Goal: Navigation & Orientation: Go to known website

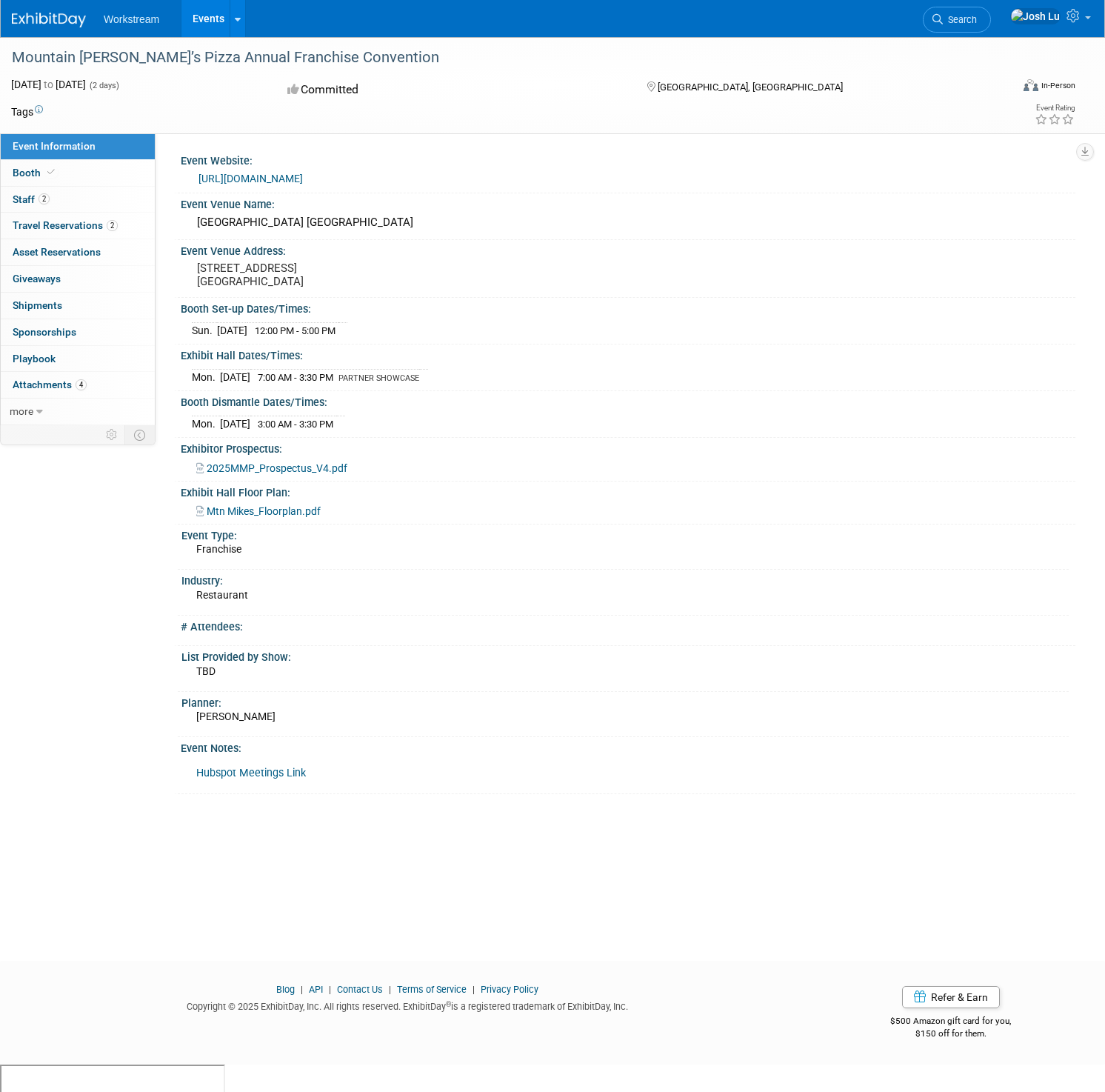
click at [56, 15] on img at bounding box center [49, 20] width 74 height 15
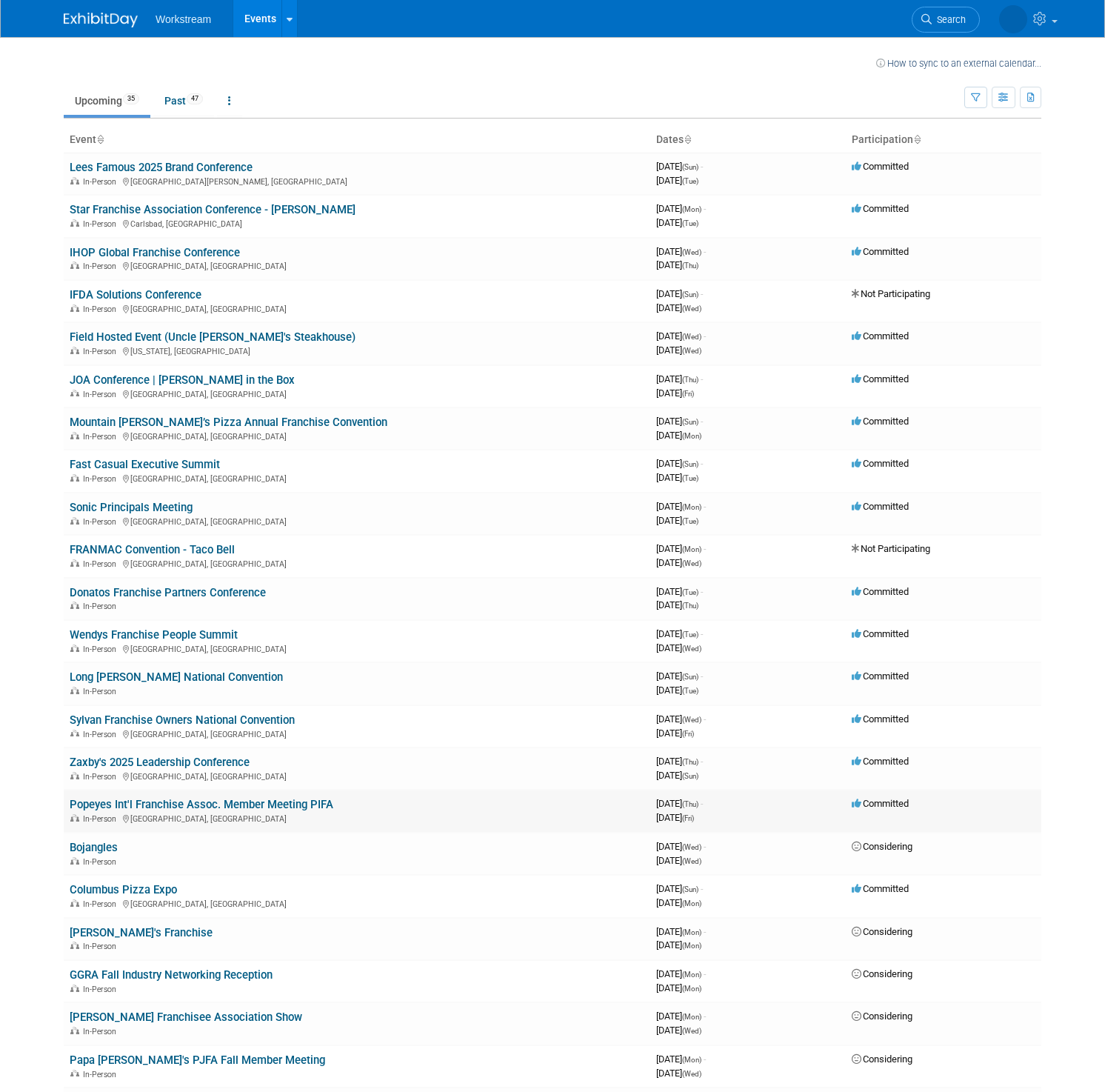
click at [274, 806] on link "Popeyes Int'l Franchise Assoc. Member Meeting PIFA" at bounding box center [201, 805] width 264 height 13
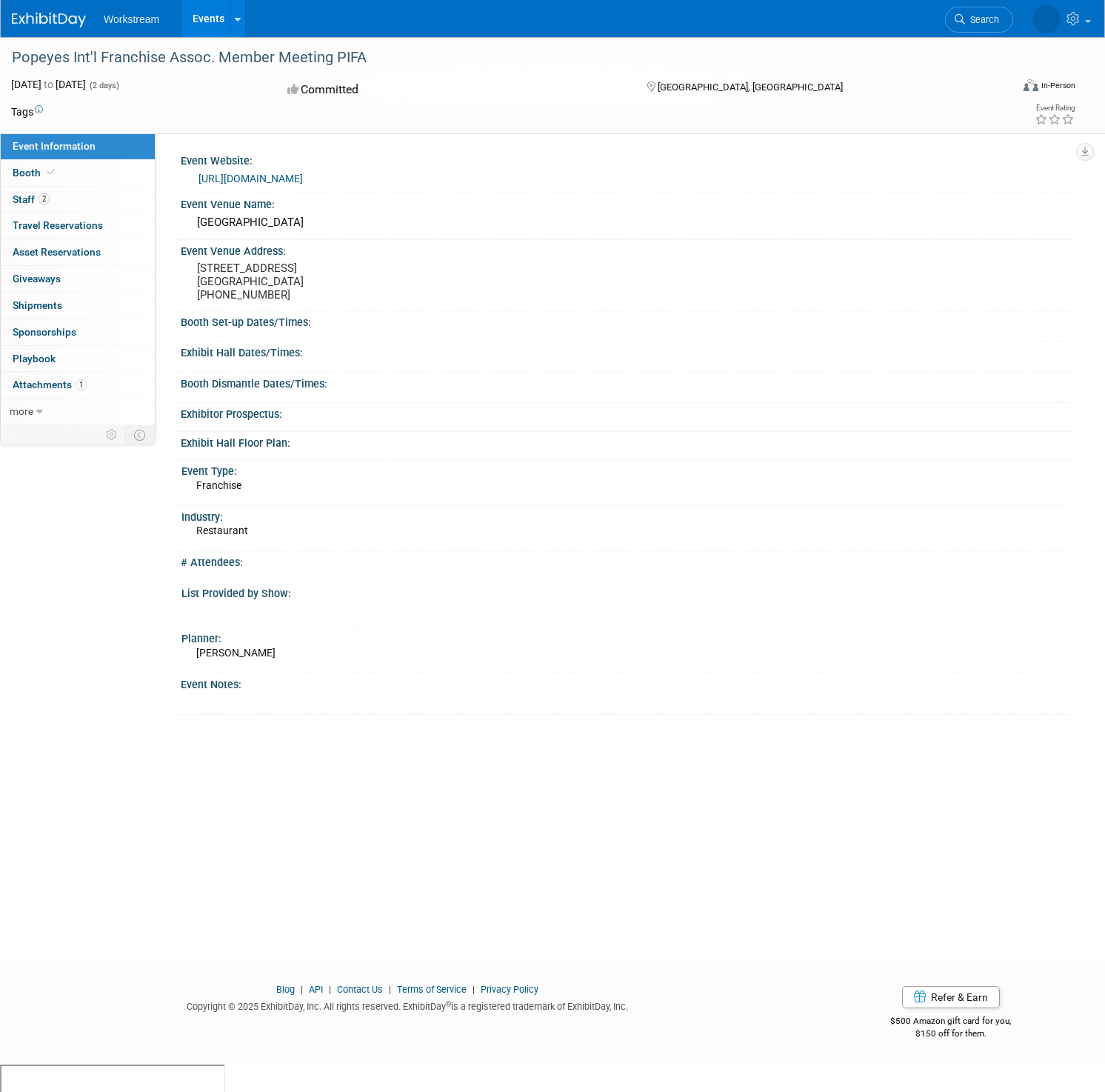
click at [303, 177] on link "[URL][DOMAIN_NAME]" at bounding box center [251, 179] width 105 height 12
